Goal: Task Accomplishment & Management: Use online tool/utility

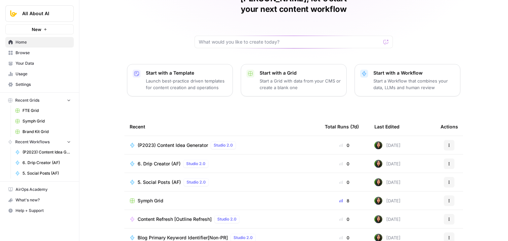
drag, startPoint x: 119, startPoint y: 48, endPoint x: 119, endPoint y: 100, distance: 52.6
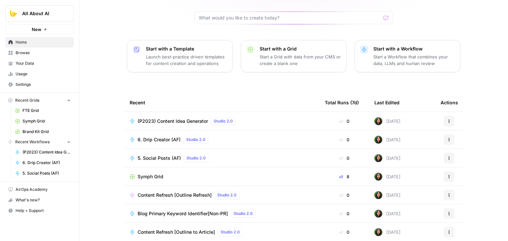
drag, startPoint x: 115, startPoint y: 69, endPoint x: 117, endPoint y: 108, distance: 38.7
drag, startPoint x: 115, startPoint y: 80, endPoint x: 116, endPoint y: 122, distance: 42.3
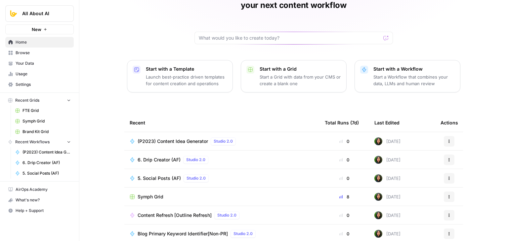
scroll to position [0, 0]
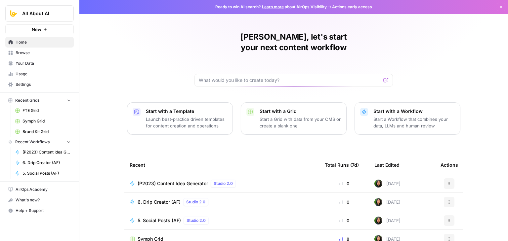
drag, startPoint x: 111, startPoint y: 135, endPoint x: 110, endPoint y: 53, distance: 82.3
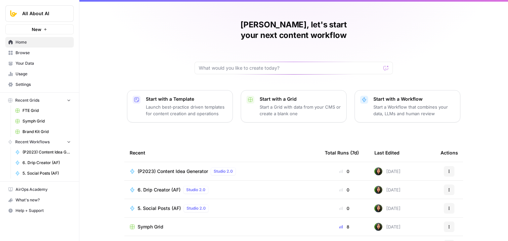
scroll to position [62, 0]
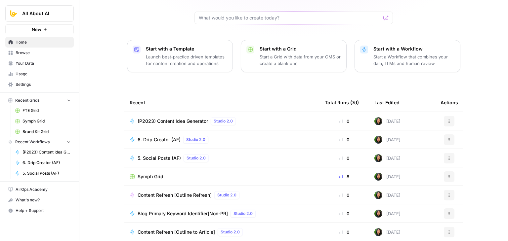
drag, startPoint x: 111, startPoint y: 46, endPoint x: 119, endPoint y: 94, distance: 48.9
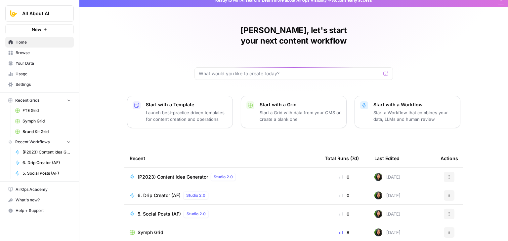
scroll to position [0, 0]
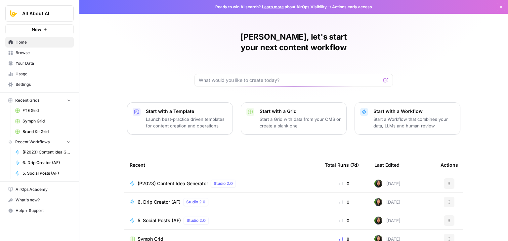
drag, startPoint x: 109, startPoint y: 173, endPoint x: 116, endPoint y: 115, distance: 58.3
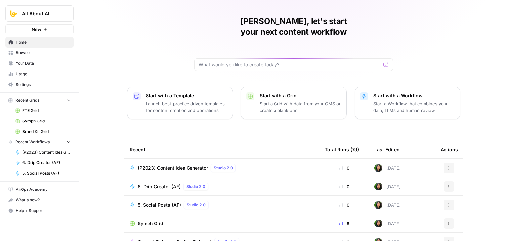
scroll to position [62, 0]
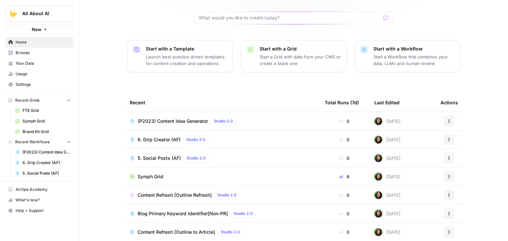
drag, startPoint x: 113, startPoint y: 92, endPoint x: 112, endPoint y: 161, distance: 68.8
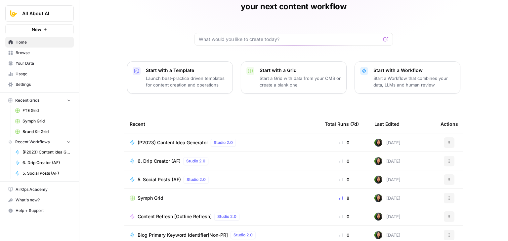
scroll to position [0, 0]
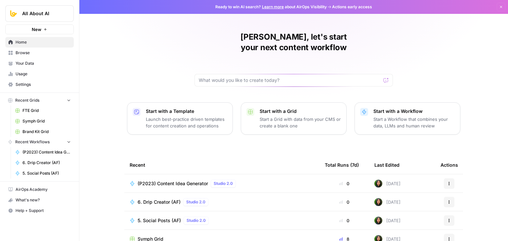
drag, startPoint x: 111, startPoint y: 169, endPoint x: 110, endPoint y: 104, distance: 65.5
click at [29, 109] on span "FTE Grid" at bounding box center [46, 111] width 48 height 6
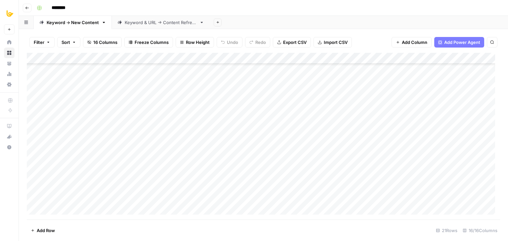
scroll to position [30, 0]
click at [132, 18] on link "Keyword & URL -> Content Refresh" at bounding box center [161, 22] width 98 height 13
click at [85, 23] on div "Keyword -> New Content" at bounding box center [73, 22] width 52 height 7
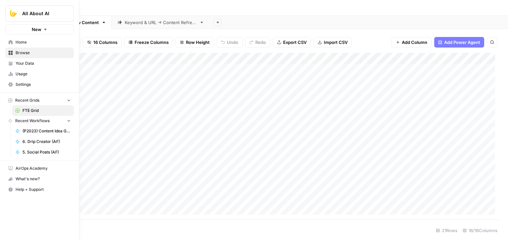
click at [31, 64] on span "Your Data" at bounding box center [43, 63] width 55 height 6
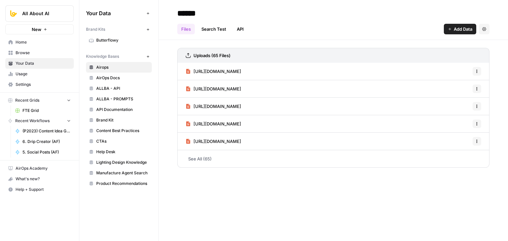
click at [38, 52] on span "Browse" at bounding box center [43, 53] width 55 height 6
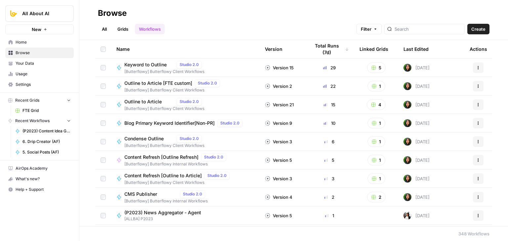
click at [38, 46] on link "Home" at bounding box center [39, 42] width 68 height 11
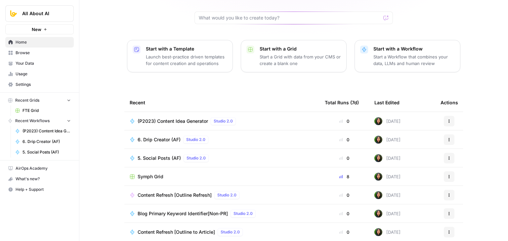
drag, startPoint x: 148, startPoint y: 64, endPoint x: 126, endPoint y: 156, distance: 94.7
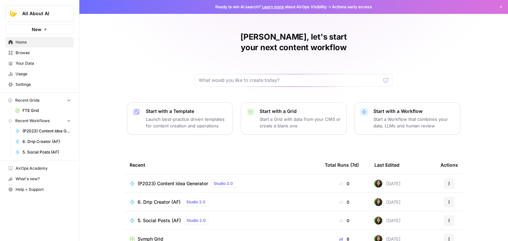
drag, startPoint x: 112, startPoint y: 153, endPoint x: 113, endPoint y: 66, distance: 86.3
click at [19, 54] on span "Browse" at bounding box center [43, 53] width 55 height 6
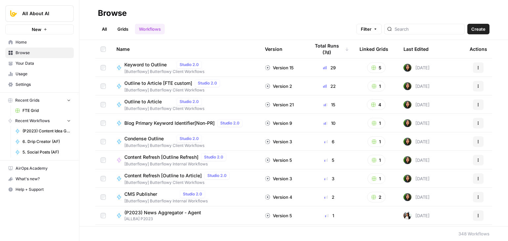
click at [103, 28] on link "All" at bounding box center [104, 29] width 13 height 11
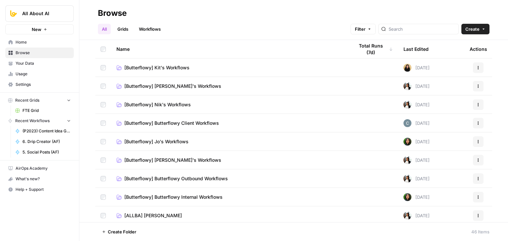
click at [397, 29] on div at bounding box center [418, 29] width 80 height 11
type input "[PERSON_NAME]"
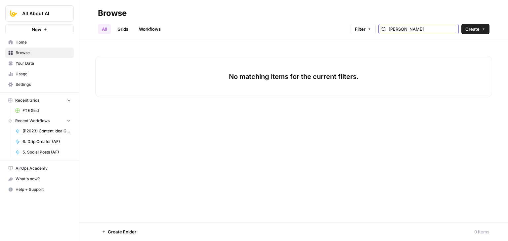
click at [452, 31] on input "[PERSON_NAME]" at bounding box center [421, 29] width 67 height 7
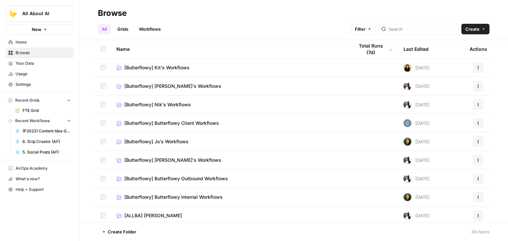
click at [176, 125] on span "[Butterflowy] Butterflowy Client Workflows" at bounding box center [171, 123] width 95 height 7
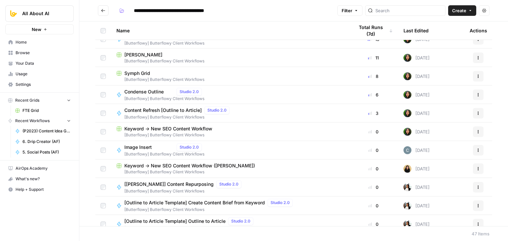
scroll to position [66, 0]
click at [176, 186] on span "[[PERSON_NAME]] Content Repurposing" at bounding box center [168, 183] width 89 height 7
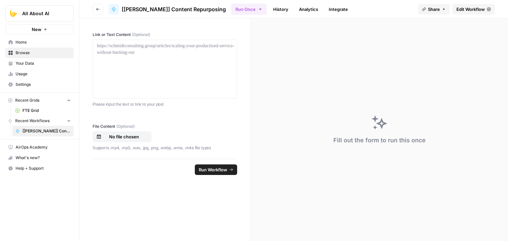
click at [98, 7] on icon "button" at bounding box center [98, 9] width 4 height 4
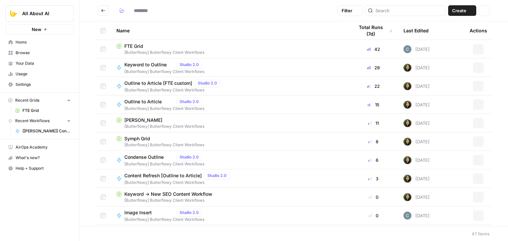
type input "**********"
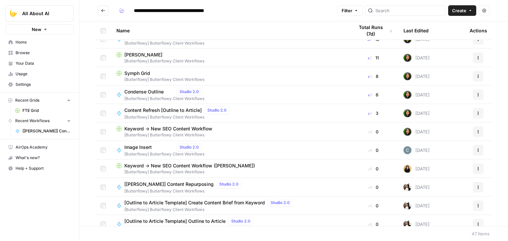
scroll to position [66, 0]
click at [172, 168] on span "Keyword -> New SEO Content Workflow ([PERSON_NAME])" at bounding box center [189, 165] width 131 height 7
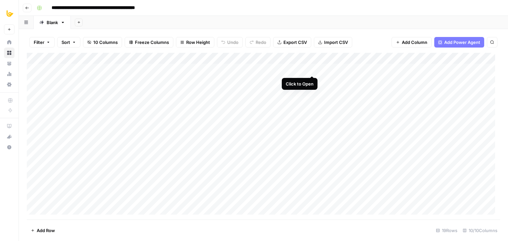
click at [312, 68] on div "Add Column" at bounding box center [263, 136] width 473 height 167
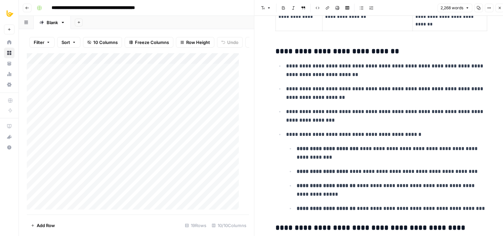
scroll to position [344, 0]
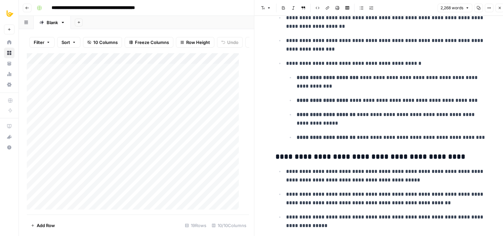
drag, startPoint x: 360, startPoint y: 60, endPoint x: 364, endPoint y: 125, distance: 64.9
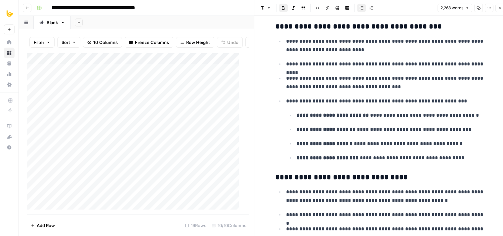
drag, startPoint x: 341, startPoint y: 83, endPoint x: 338, endPoint y: 157, distance: 74.1
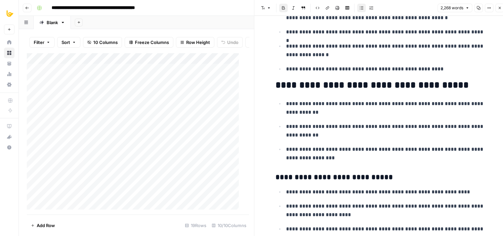
drag, startPoint x: 345, startPoint y: 110, endPoint x: 350, endPoint y: 160, distance: 49.6
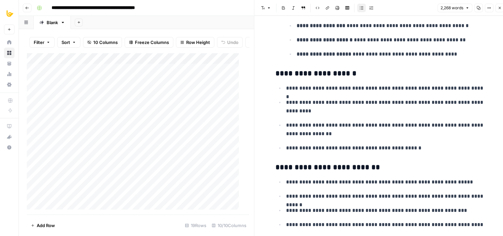
drag, startPoint x: 340, startPoint y: 91, endPoint x: 342, endPoint y: 150, distance: 59.2
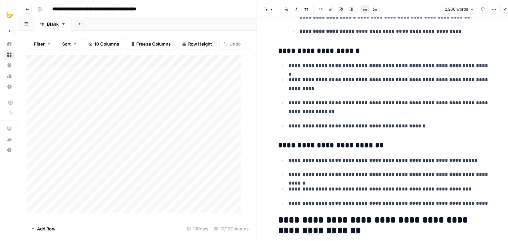
scroll to position [1628, 0]
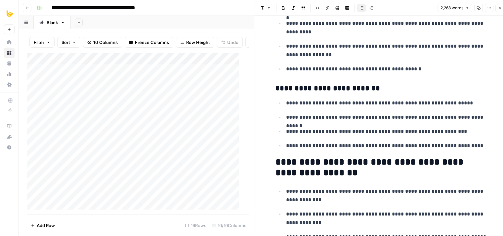
drag, startPoint x: 346, startPoint y: 128, endPoint x: 345, endPoint y: 175, distance: 46.9
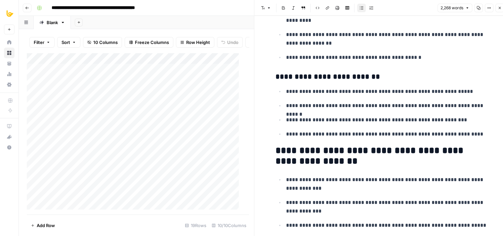
click at [496, 6] on button "Close" at bounding box center [499, 8] width 9 height 9
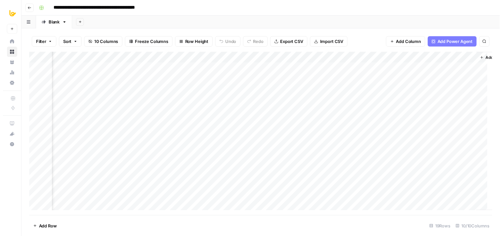
scroll to position [0, 211]
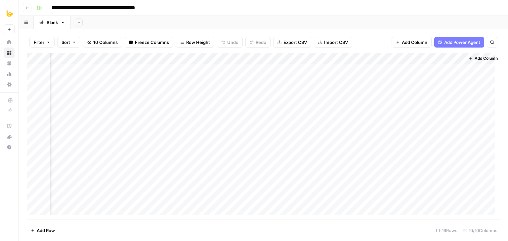
click at [219, 67] on div "Add Column" at bounding box center [263, 136] width 473 height 167
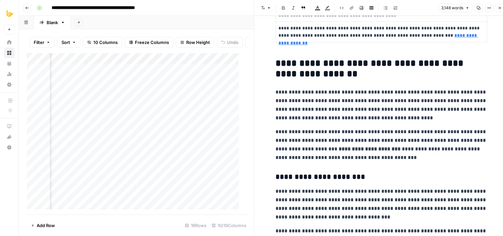
drag, startPoint x: 365, startPoint y: 64, endPoint x: 370, endPoint y: 141, distance: 77.2
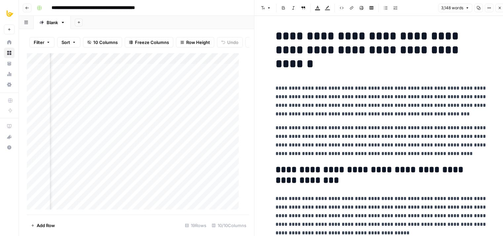
drag, startPoint x: 393, startPoint y: 160, endPoint x: 388, endPoint y: 57, distance: 103.2
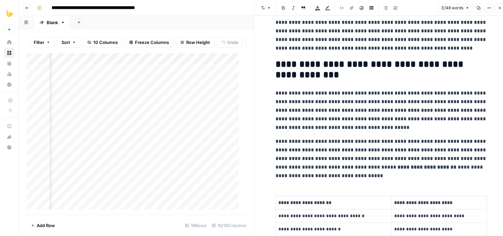
drag, startPoint x: 337, startPoint y: 74, endPoint x: 333, endPoint y: 135, distance: 61.2
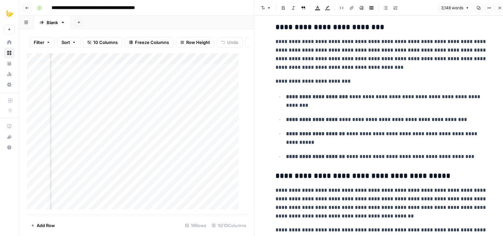
drag, startPoint x: 341, startPoint y: 88, endPoint x: 344, endPoint y: 175, distance: 86.3
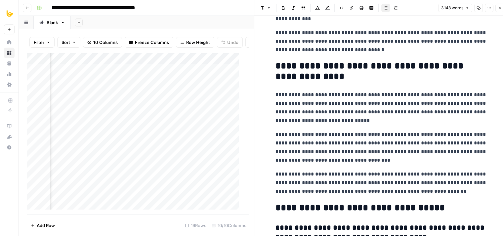
scroll to position [4221, 0]
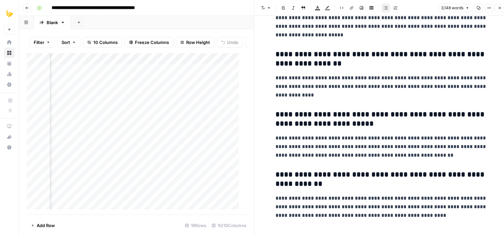
drag, startPoint x: 314, startPoint y: 79, endPoint x: 328, endPoint y: 209, distance: 130.6
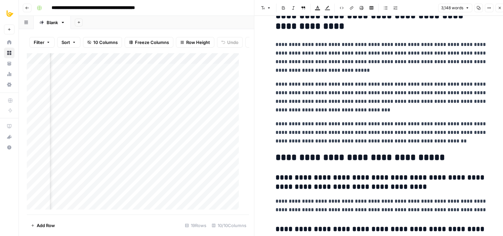
scroll to position [3956, 0]
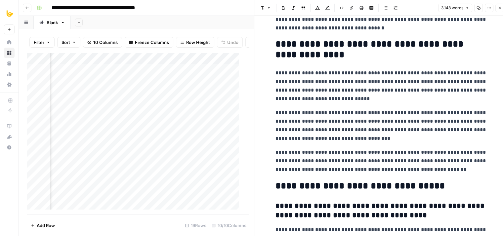
drag, startPoint x: 353, startPoint y: 172, endPoint x: 343, endPoint y: 138, distance: 35.6
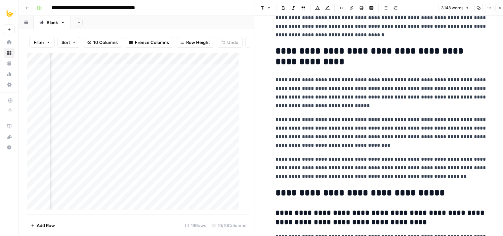
scroll to position [3897, 0]
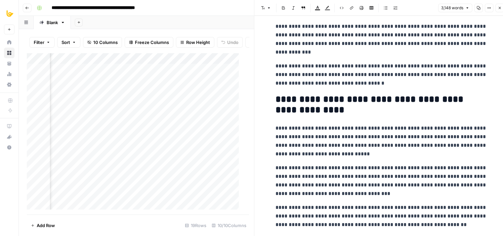
drag, startPoint x: 390, startPoint y: 167, endPoint x: 387, endPoint y: 122, distance: 45.1
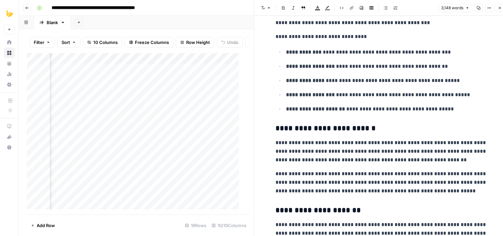
drag, startPoint x: 378, startPoint y: 158, endPoint x: 370, endPoint y: 98, distance: 60.8
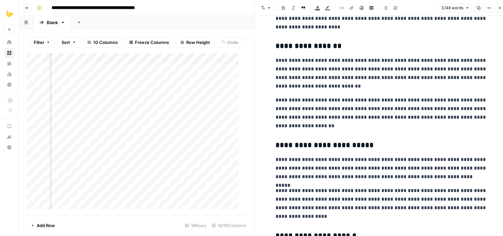
scroll to position [2474, 0]
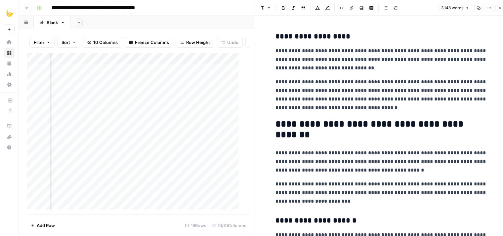
drag, startPoint x: 364, startPoint y: 100, endPoint x: 359, endPoint y: 23, distance: 76.6
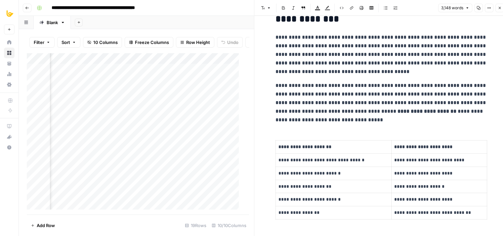
drag, startPoint x: 398, startPoint y: 95, endPoint x: 390, endPoint y: 53, distance: 42.6
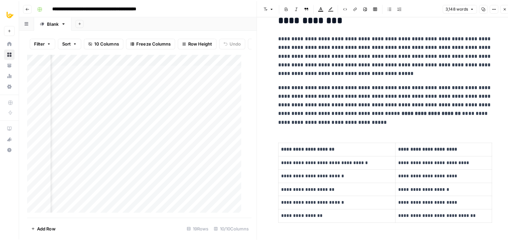
scroll to position [76, 0]
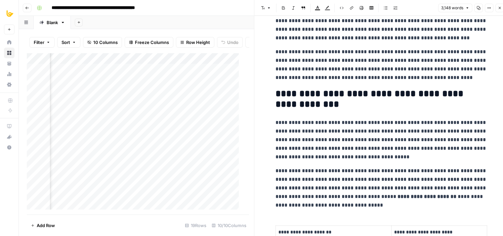
click at [497, 6] on icon "button" at bounding box center [499, 8] width 4 height 4
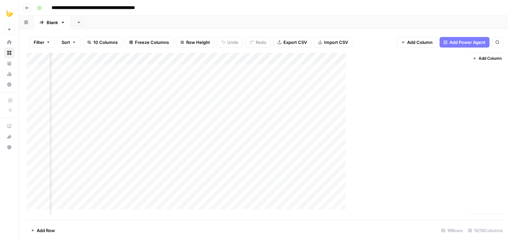
scroll to position [0, 209]
click at [29, 7] on icon "button" at bounding box center [27, 8] width 4 height 4
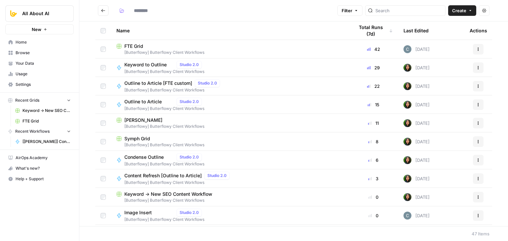
type input "**********"
click at [139, 47] on span "FTE Grid" at bounding box center [133, 46] width 19 height 7
